Goal: Task Accomplishment & Management: Complete application form

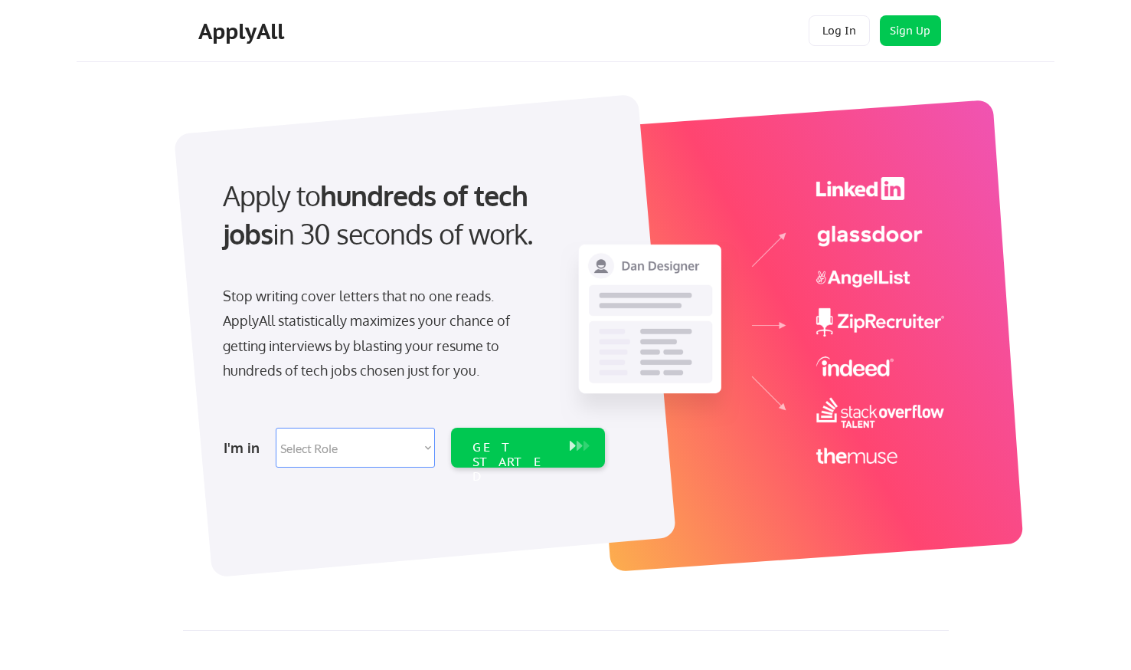
click at [414, 452] on select "Select Role Software Engineering Product Management Customer Success Sales UI/U…" at bounding box center [355, 447] width 159 height 40
select select ""marketing___comms""
click at [276, 427] on select "Select Role Software Engineering Product Management Customer Success Sales UI/U…" at bounding box center [355, 447] width 159 height 40
select select ""marketing___comms""
click at [414, 458] on select "Select Role Software Engineering Product Management Customer Success Sales UI/U…" at bounding box center [355, 447] width 159 height 40
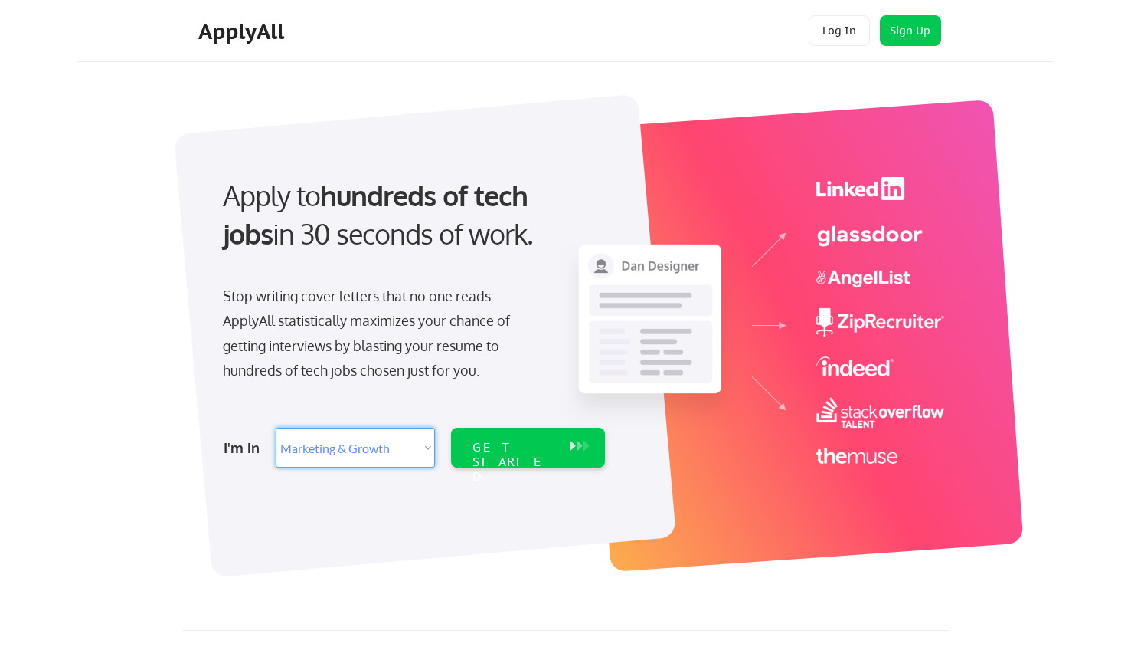
click at [276, 427] on select "Select Role Software Engineering Product Management Customer Success Sales UI/U…" at bounding box center [355, 447] width 159 height 40
click at [508, 465] on div "GET STARTED" at bounding box center [513, 447] width 97 height 40
select select ""marketing___comms""
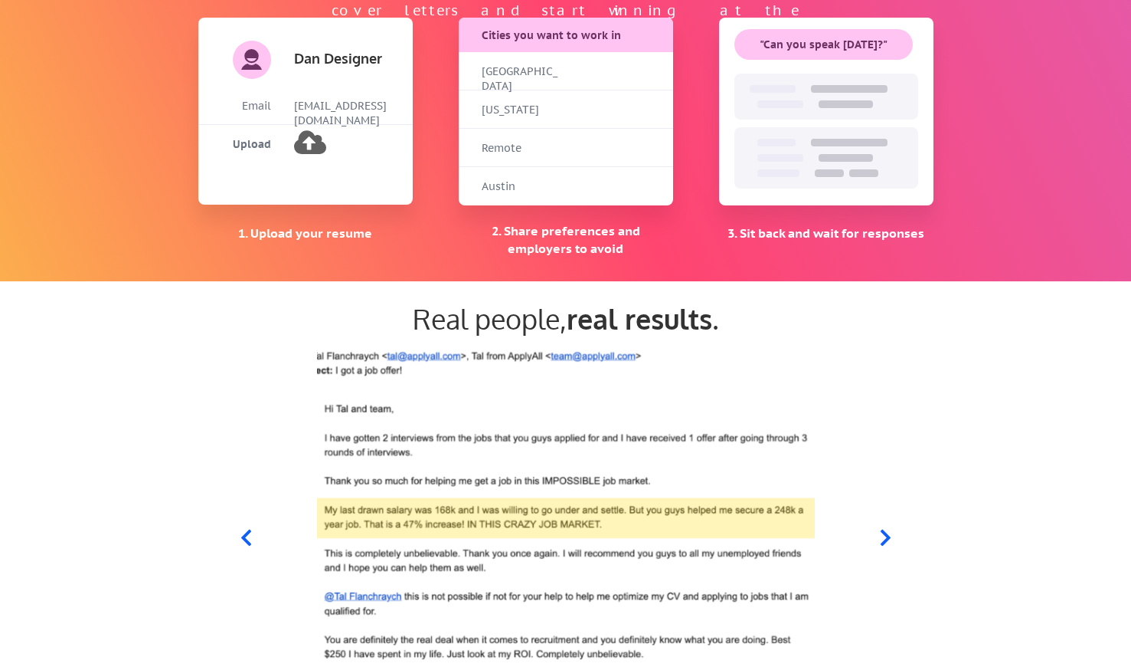
scroll to position [1072, 0]
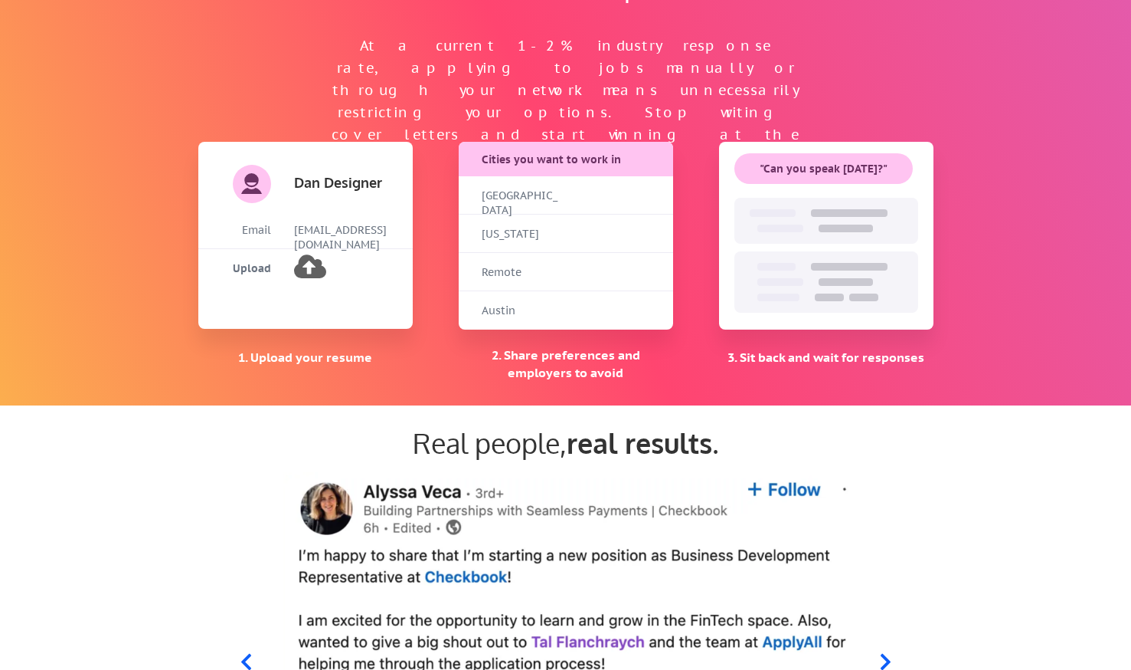
select select ""PLACEHOLDER_1427118222253""
